Goal: Navigation & Orientation: Find specific page/section

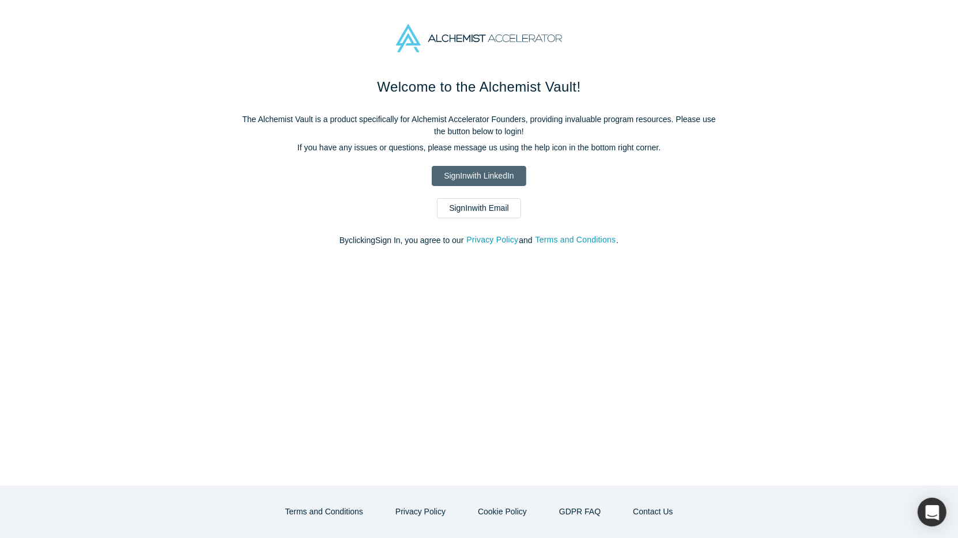
click at [489, 178] on link "Sign In with LinkedIn" at bounding box center [479, 176] width 94 height 20
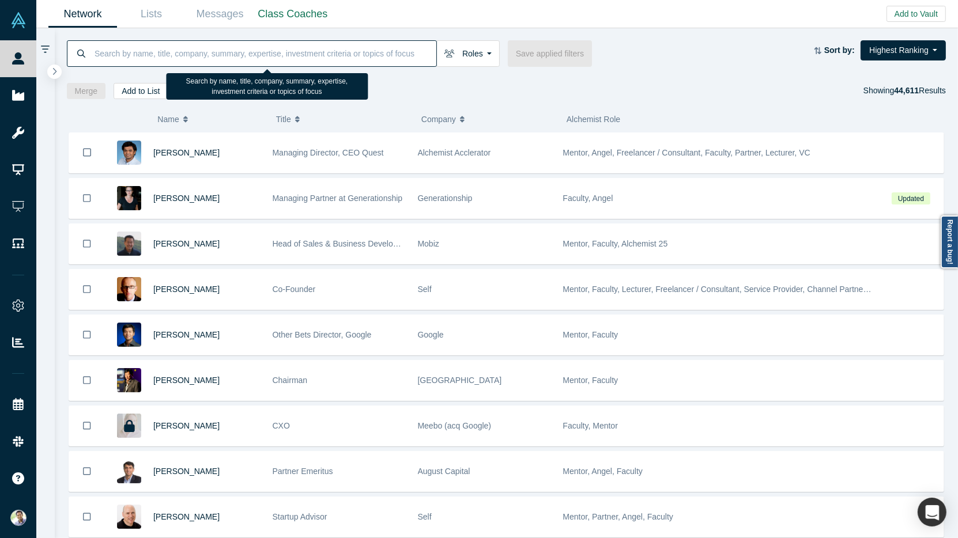
click at [130, 57] on input at bounding box center [264, 53] width 343 height 27
